Goal: Use online tool/utility: Utilize a website feature to perform a specific function

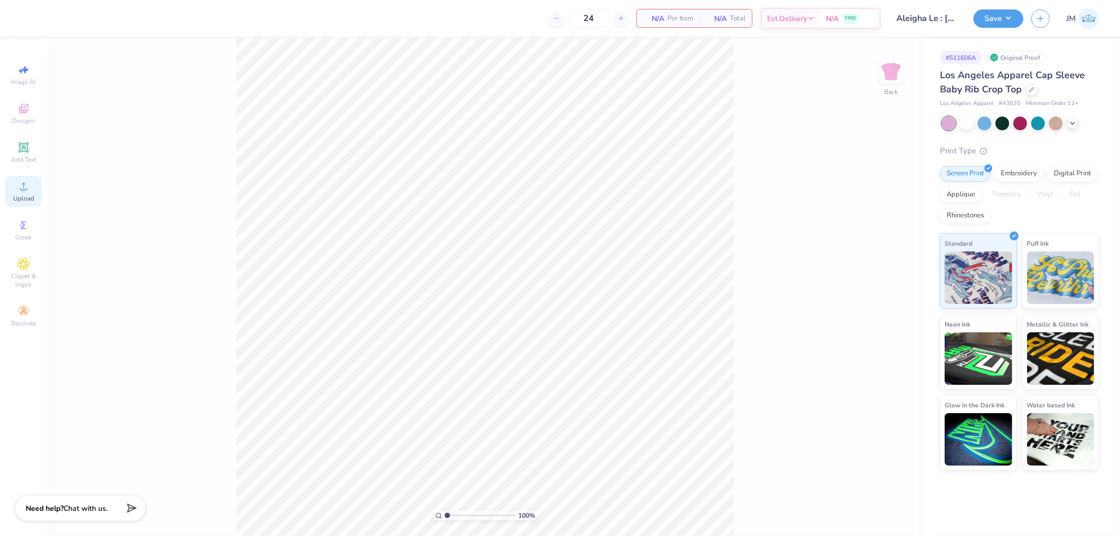
click at [13, 187] on div "Upload" at bounding box center [23, 191] width 37 height 31
click at [35, 191] on div "Upload" at bounding box center [23, 191] width 37 height 31
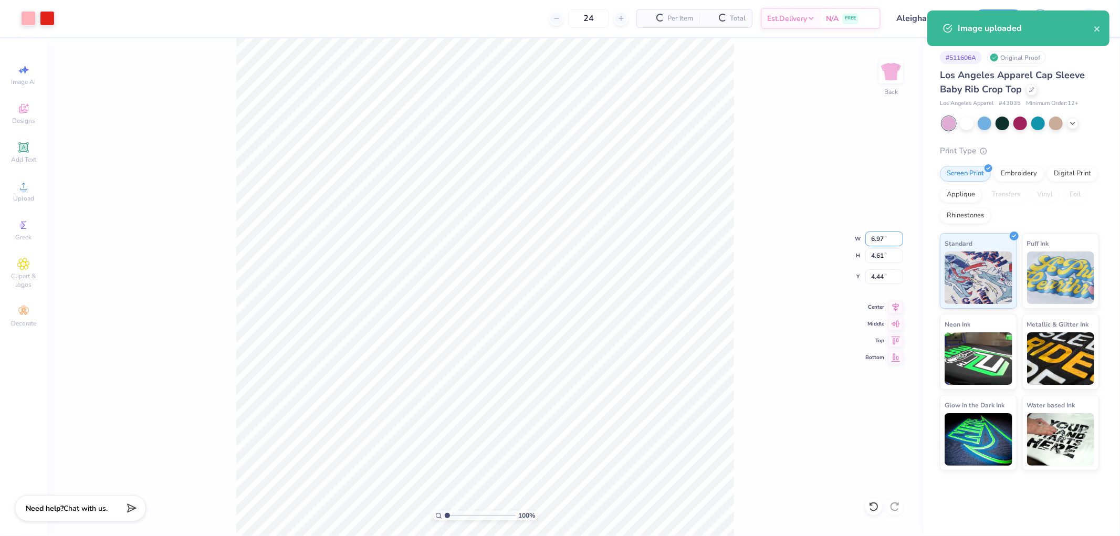
click at [883, 234] on input "6.97" at bounding box center [884, 239] width 38 height 15
type input "7.00"
type input "4.63"
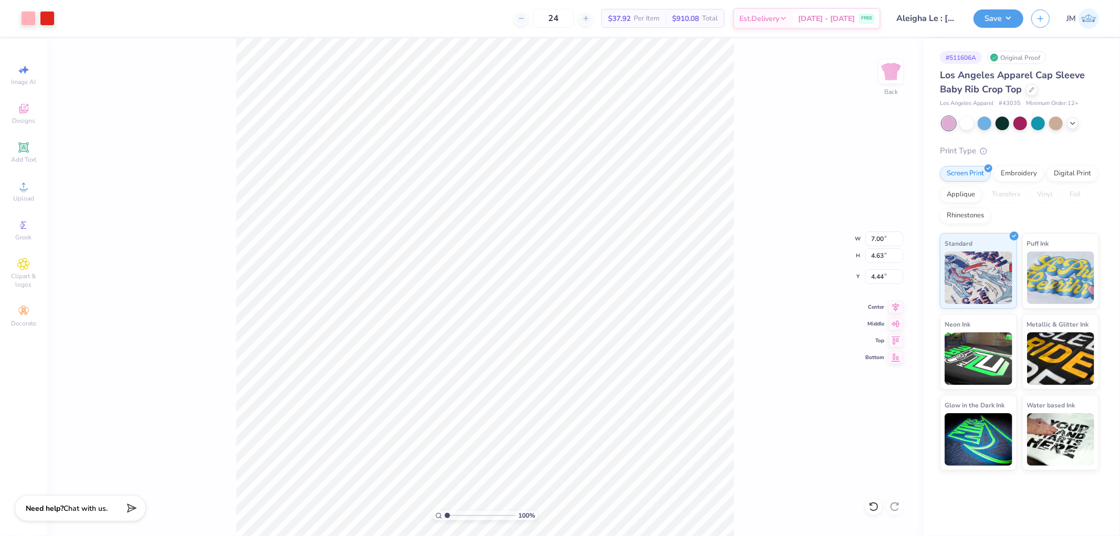
click at [879, 284] on div "100 % Back W 7.00 7.00 " H 4.63 4.63 " Y 4.44 4.44 " Center Middle Top Bottom" at bounding box center [485, 287] width 876 height 498
click at [883, 277] on div "100 % Back" at bounding box center [485, 287] width 876 height 498
click at [883, 279] on input "4.44" at bounding box center [884, 276] width 38 height 15
type input "2.00"
click at [1013, 13] on button "Save" at bounding box center [998, 17] width 50 height 18
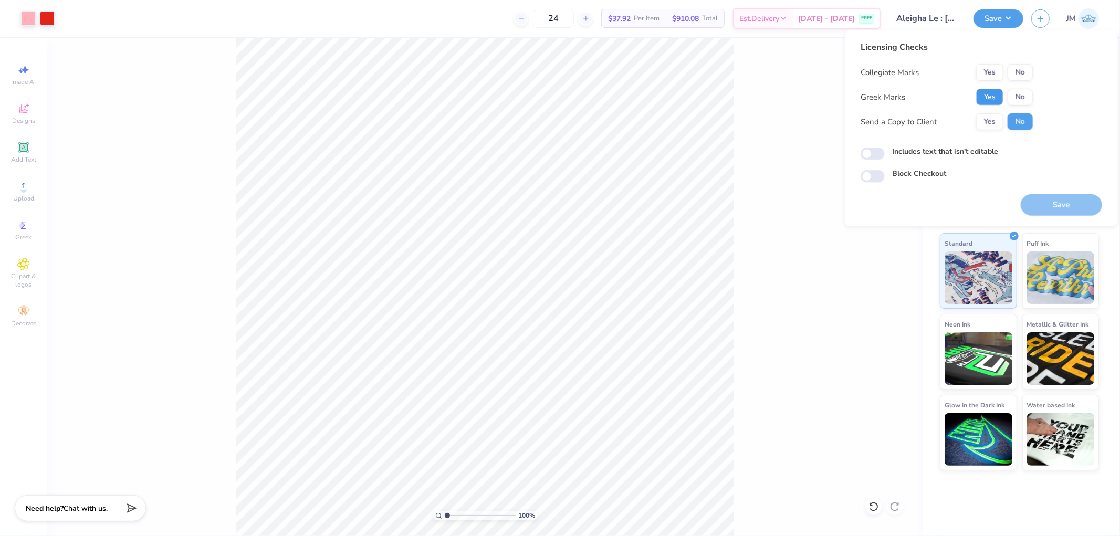
click at [999, 90] on button "Yes" at bounding box center [989, 97] width 27 height 17
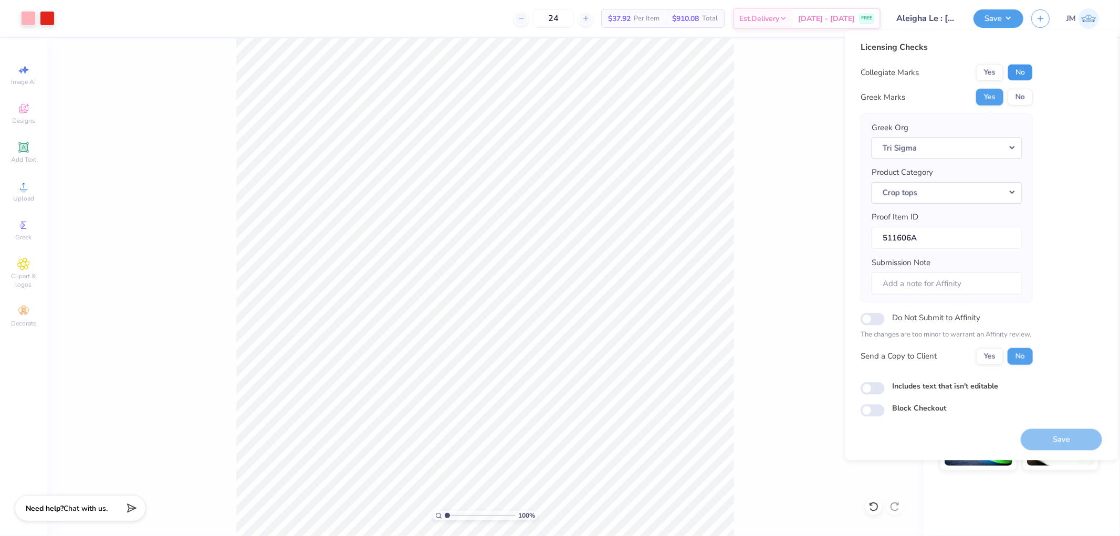
click at [1030, 68] on button "No" at bounding box center [1019, 72] width 25 height 17
click at [1066, 425] on div "Save" at bounding box center [1061, 433] width 81 height 33
click at [1068, 435] on button "Save" at bounding box center [1061, 439] width 81 height 22
